Goal: Transaction & Acquisition: Purchase product/service

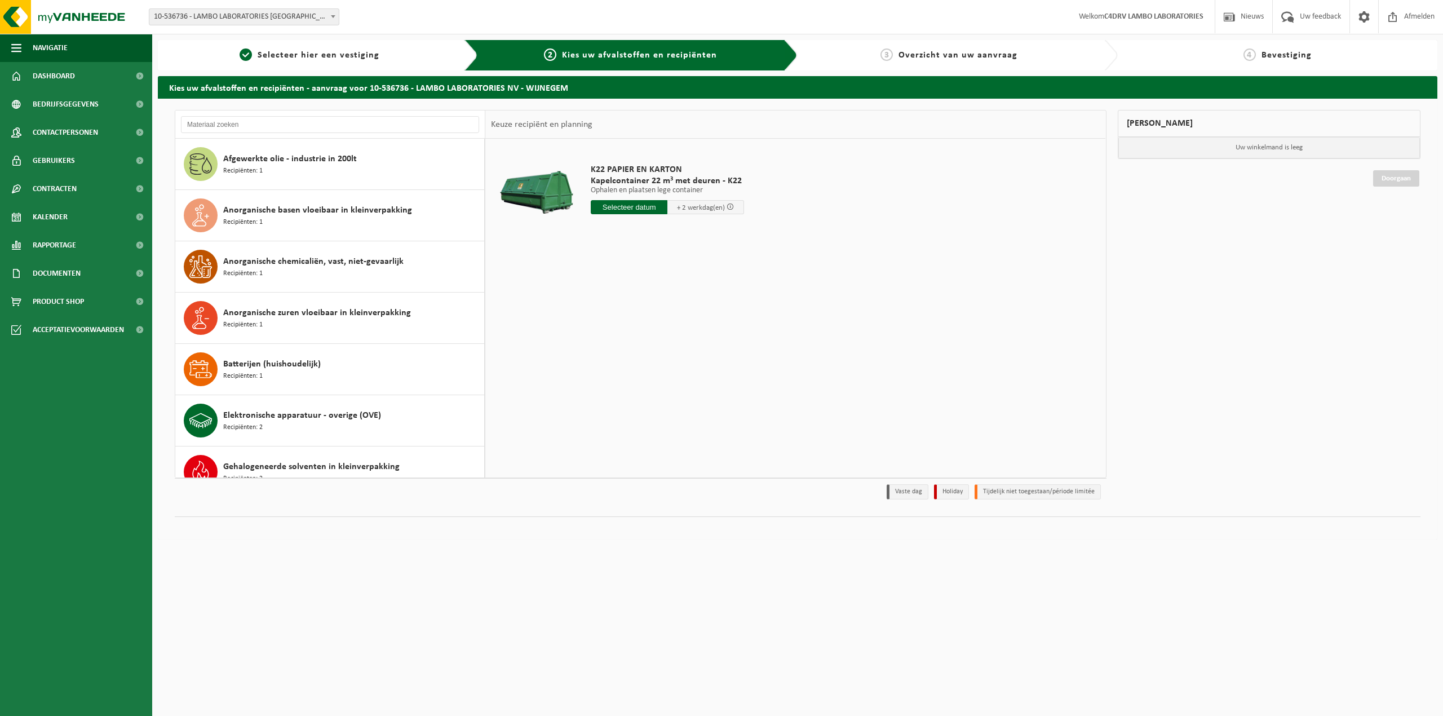
scroll to position [618, 0]
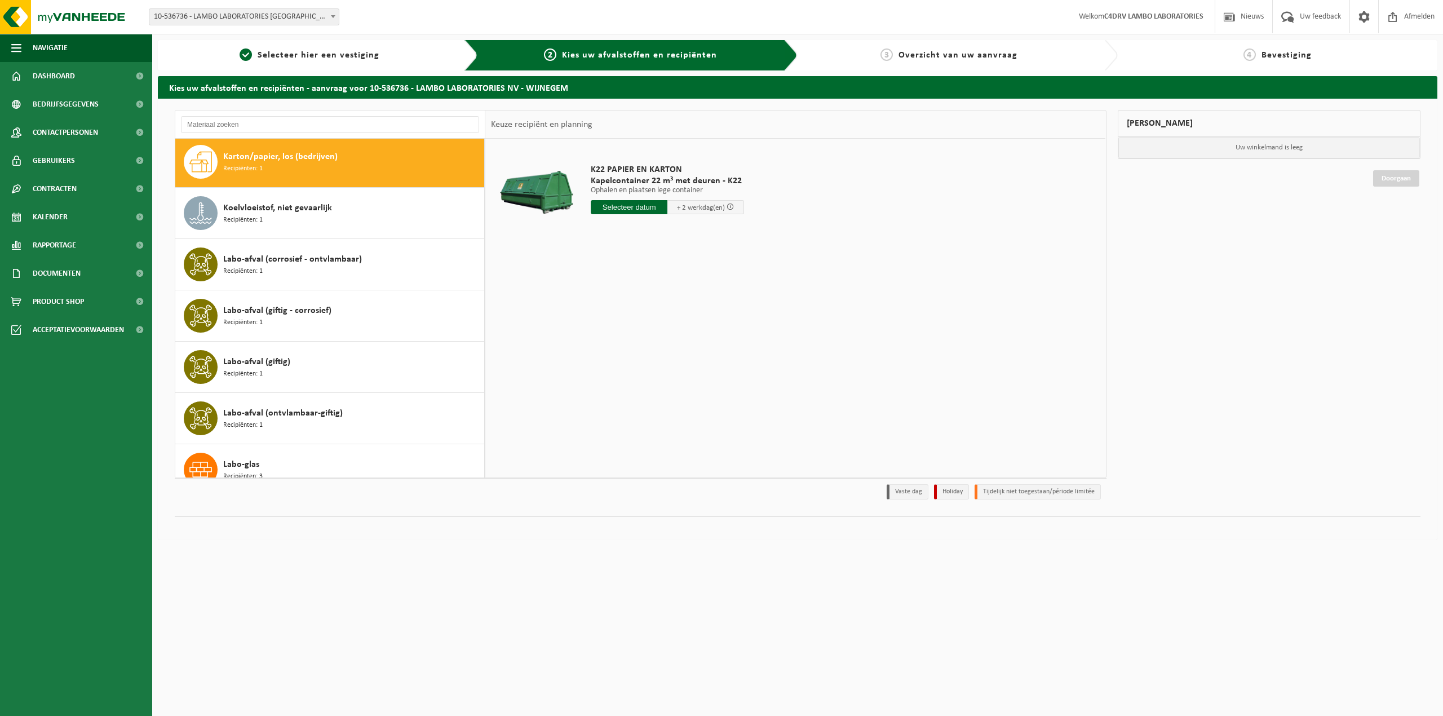
click at [654, 216] on div "K22 PAPIER EN KARTON Kapelcontainer 22 m³ met deuren - K22 Ophalen en plaatsen …" at bounding box center [667, 192] width 165 height 78
click at [654, 204] on input "text" at bounding box center [629, 207] width 77 height 14
click at [625, 344] on div "30" at bounding box center [621, 344] width 20 height 18
type input "Van 2025-09-30"
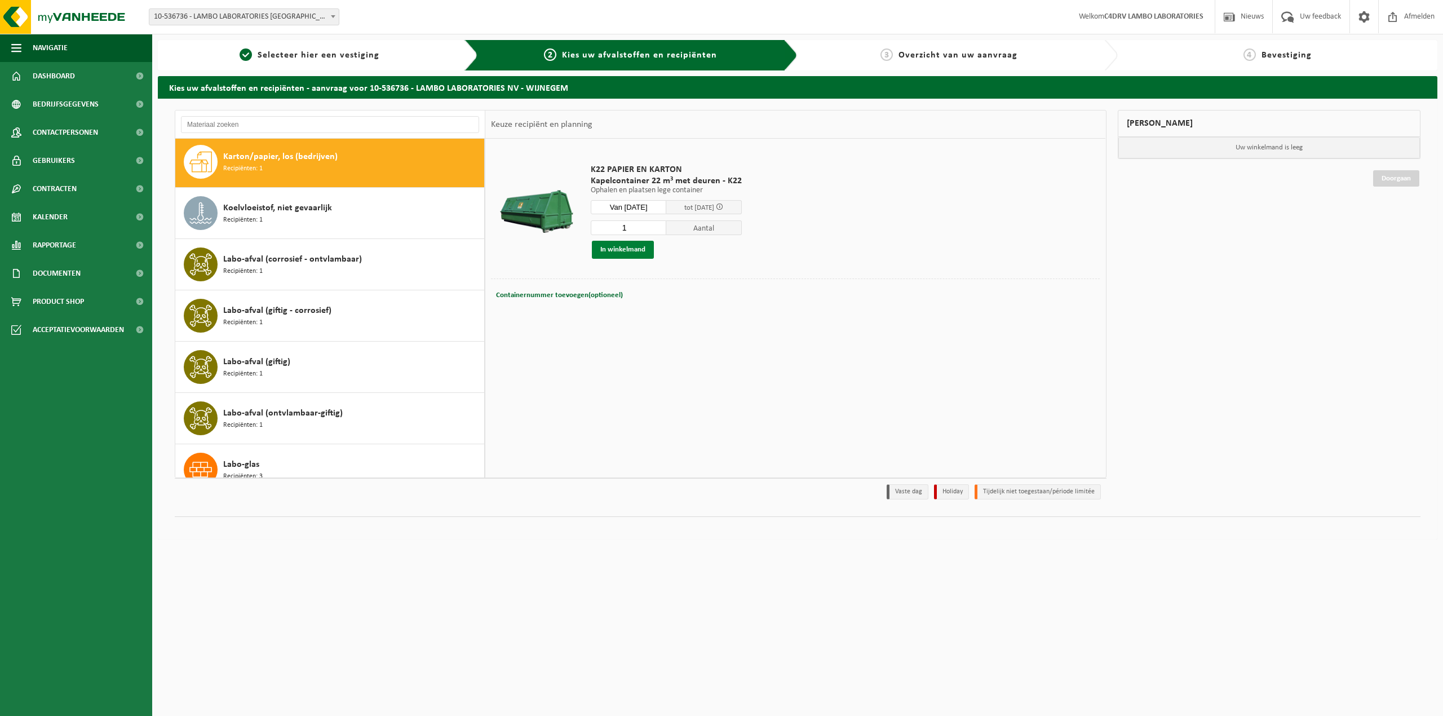
click at [635, 254] on button "In winkelmand" at bounding box center [623, 250] width 62 height 18
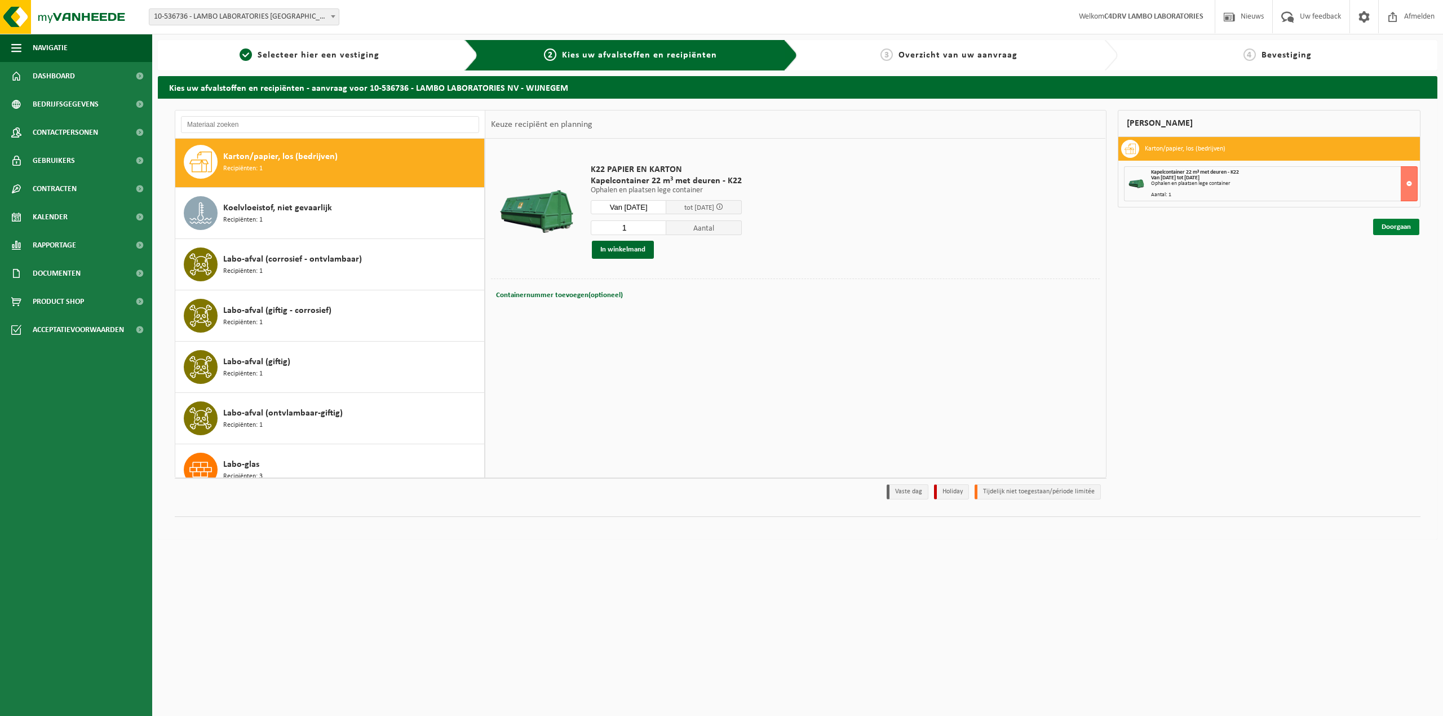
click at [1381, 234] on link "Doorgaan" at bounding box center [1396, 227] width 46 height 16
